Goal: Task Accomplishment & Management: Manage account settings

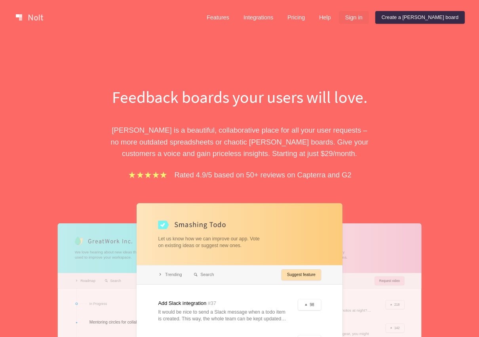
click at [369, 15] on link "Sign in" at bounding box center [354, 17] width 30 height 13
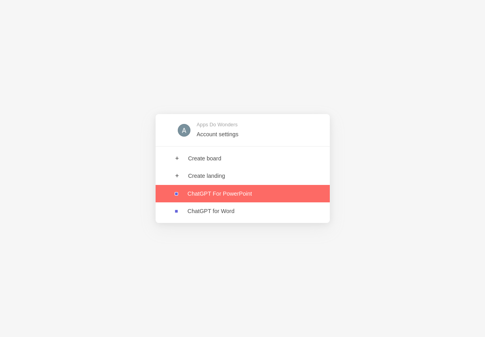
click at [223, 191] on link at bounding box center [243, 193] width 174 height 17
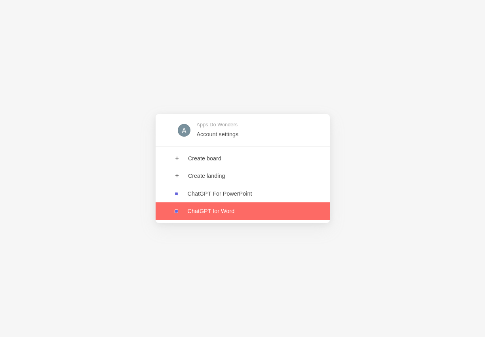
click at [223, 216] on link at bounding box center [243, 210] width 174 height 17
